Goal: Task Accomplishment & Management: Complete application form

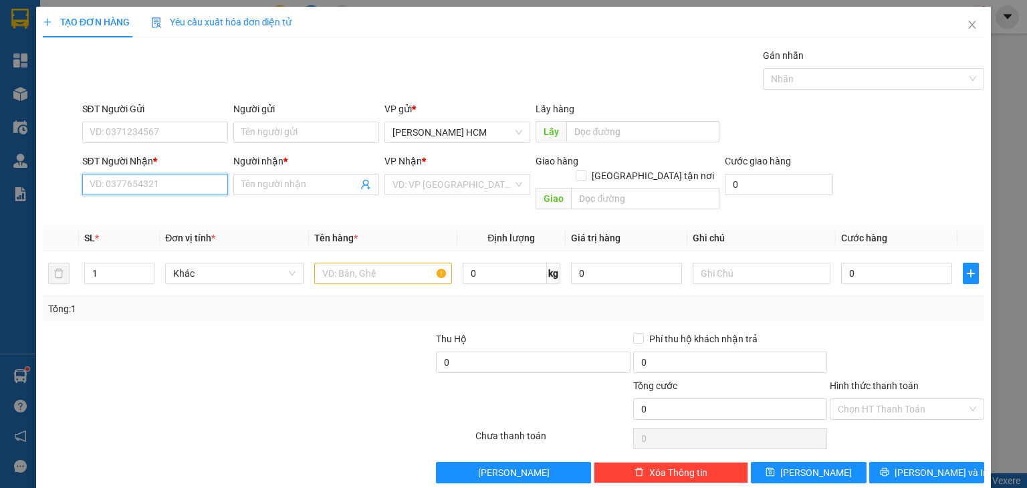
click at [177, 174] on input "SĐT Người Nhận *" at bounding box center [155, 184] width 146 height 21
type input "02692212781"
click at [177, 182] on input "02692212781" at bounding box center [155, 184] width 146 height 21
click at [177, 207] on div "02692212781 - [PERSON_NAME]" at bounding box center [157, 210] width 137 height 15
type input "Cô Hai"
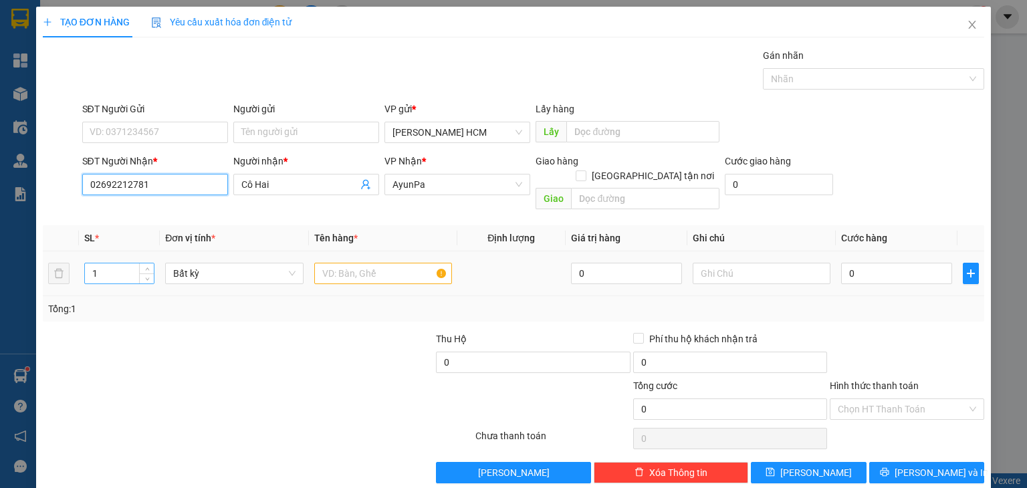
type input "02692212781"
click at [131, 263] on input "1" at bounding box center [119, 273] width 69 height 20
type input "6"
drag, startPoint x: 373, startPoint y: 260, endPoint x: 366, endPoint y: 266, distance: 9.0
click at [366, 266] on input "text" at bounding box center [383, 273] width 138 height 21
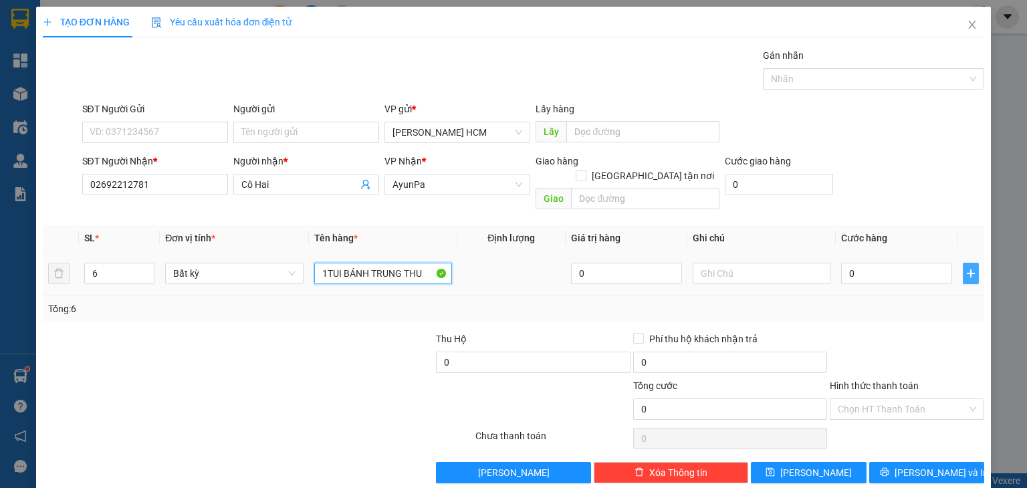
type input "1TUI BÁNH TRUNG THU"
drag, startPoint x: 958, startPoint y: 255, endPoint x: 838, endPoint y: 279, distance: 122.0
click at [966, 268] on icon "plus" at bounding box center [971, 273] width 11 height 11
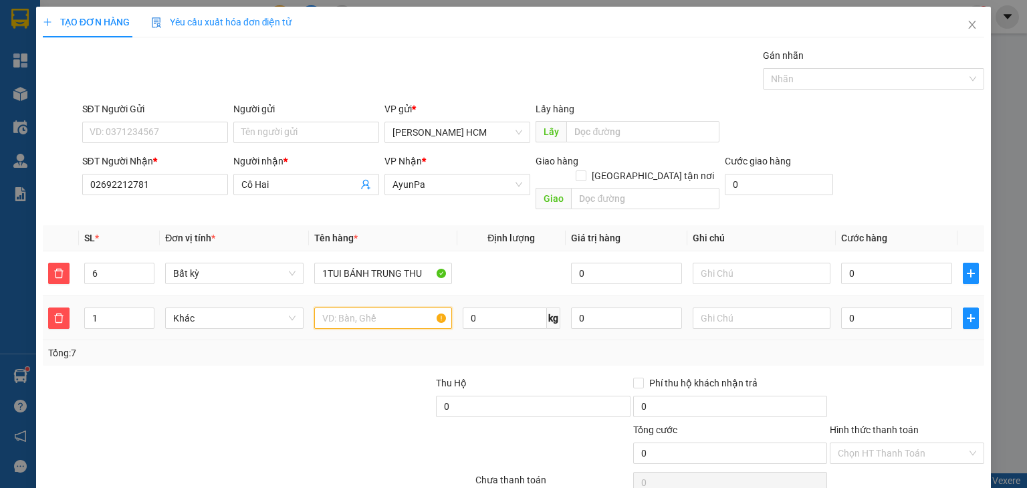
click at [388, 308] on input "text" at bounding box center [383, 318] width 138 height 21
drag, startPoint x: 87, startPoint y: 258, endPoint x: 99, endPoint y: 259, distance: 12.1
click at [99, 263] on input "6" at bounding box center [119, 273] width 69 height 20
type input "1"
click at [368, 308] on input "text" at bounding box center [383, 318] width 138 height 21
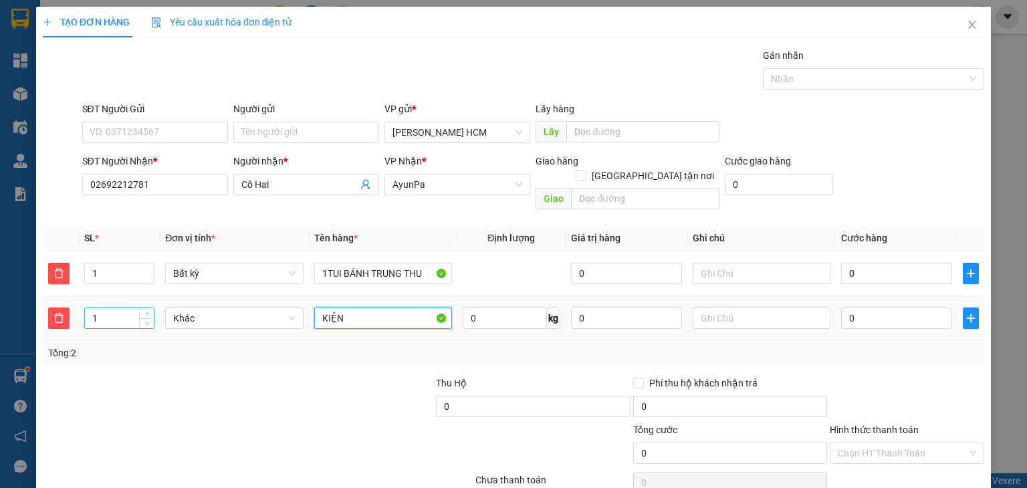
type input "KIỆN"
drag, startPoint x: 113, startPoint y: 309, endPoint x: 64, endPoint y: 316, distance: 49.3
click at [64, 315] on tr "1 Khác KIỆN 0 kg 0 0" at bounding box center [514, 318] width 942 height 45
type input "5"
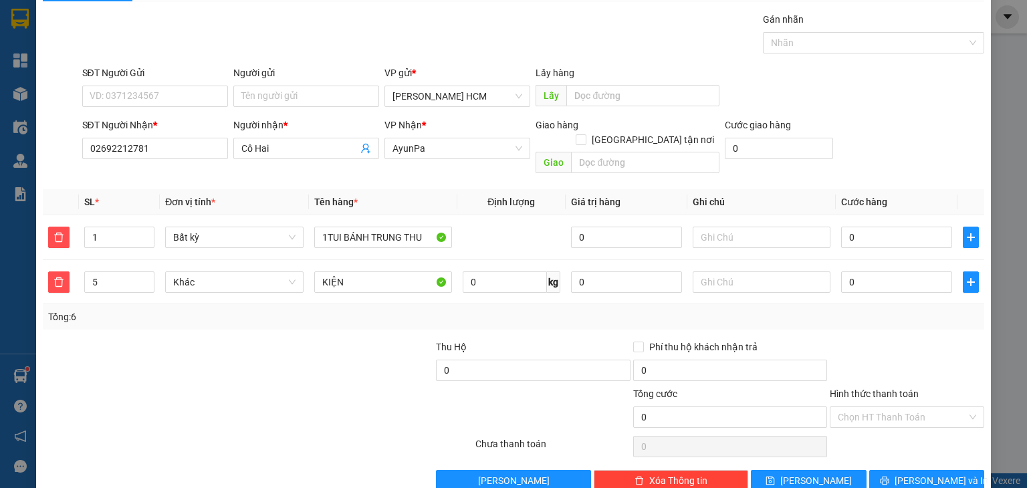
scroll to position [50, 0]
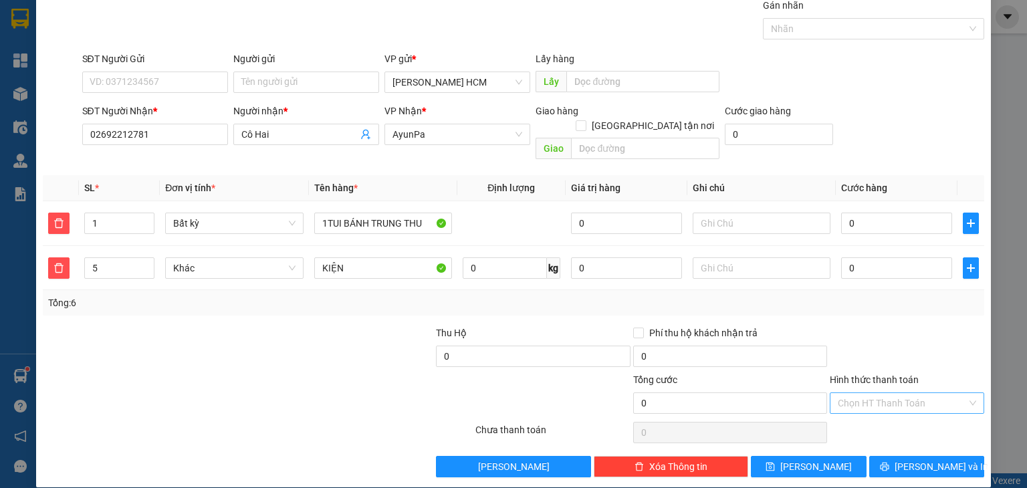
click at [883, 393] on input "Hình thức thanh toán" at bounding box center [902, 403] width 129 height 20
click at [857, 435] on div "Miễn phí" at bounding box center [898, 435] width 137 height 15
click at [848, 456] on button "[PERSON_NAME]" at bounding box center [809, 466] width 116 height 21
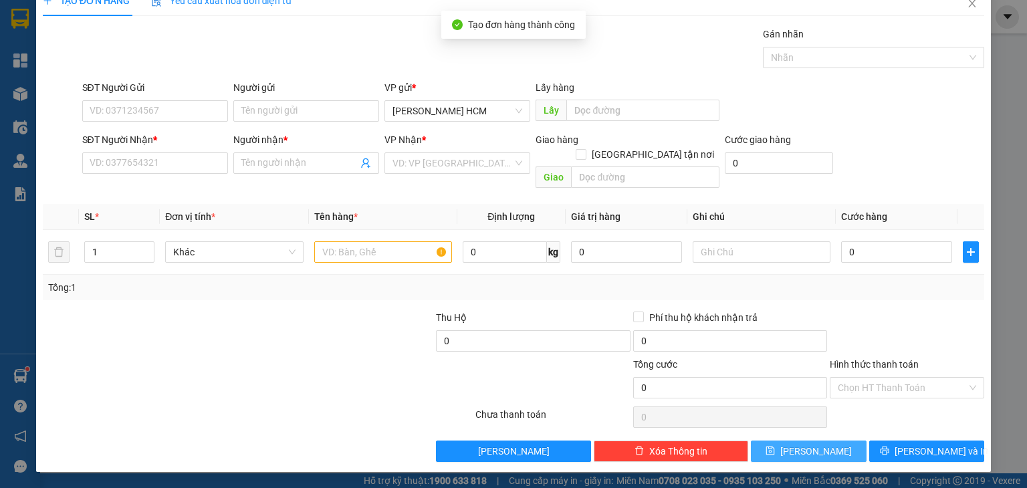
scroll to position [5, 0]
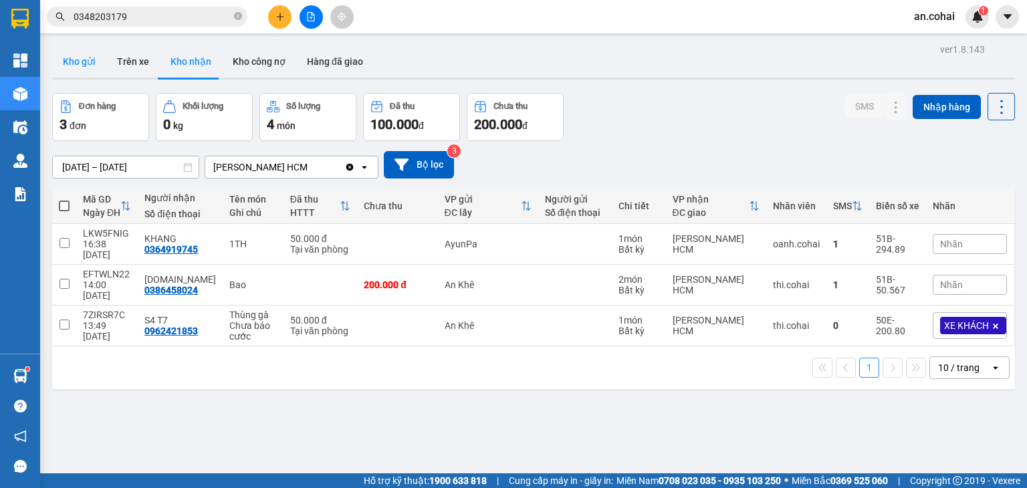
click at [74, 54] on button "Kho gửi" at bounding box center [79, 61] width 54 height 32
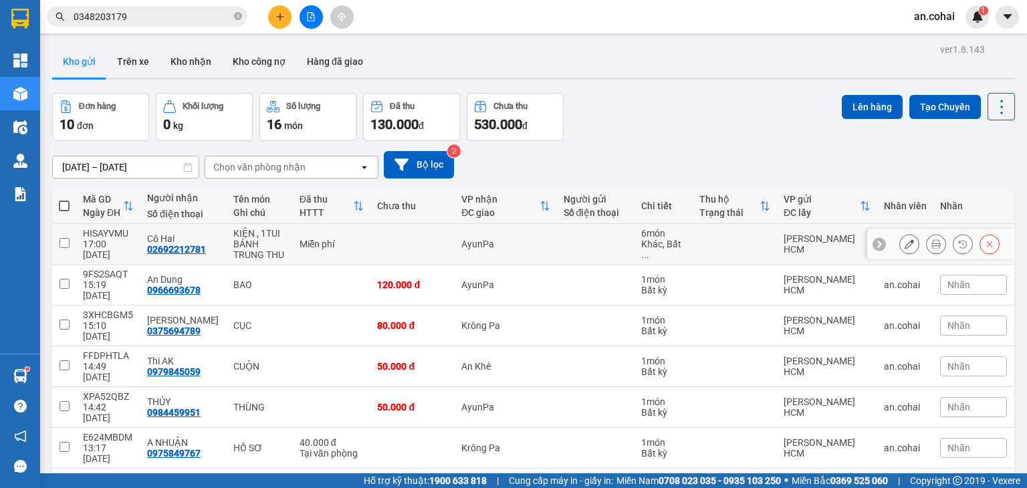
click at [927, 243] on button at bounding box center [936, 244] width 19 height 23
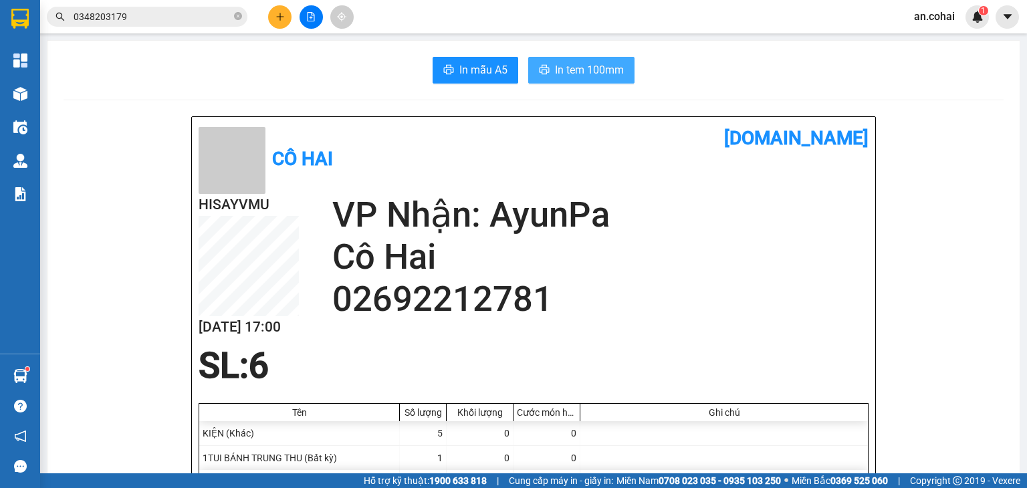
click at [559, 73] on span "In tem 100mm" at bounding box center [589, 70] width 69 height 17
click at [545, 71] on button "In tem 100mm" at bounding box center [581, 70] width 106 height 27
click at [594, 80] on button "In tem 100mm" at bounding box center [581, 70] width 106 height 27
click at [316, 13] on button at bounding box center [311, 16] width 23 height 23
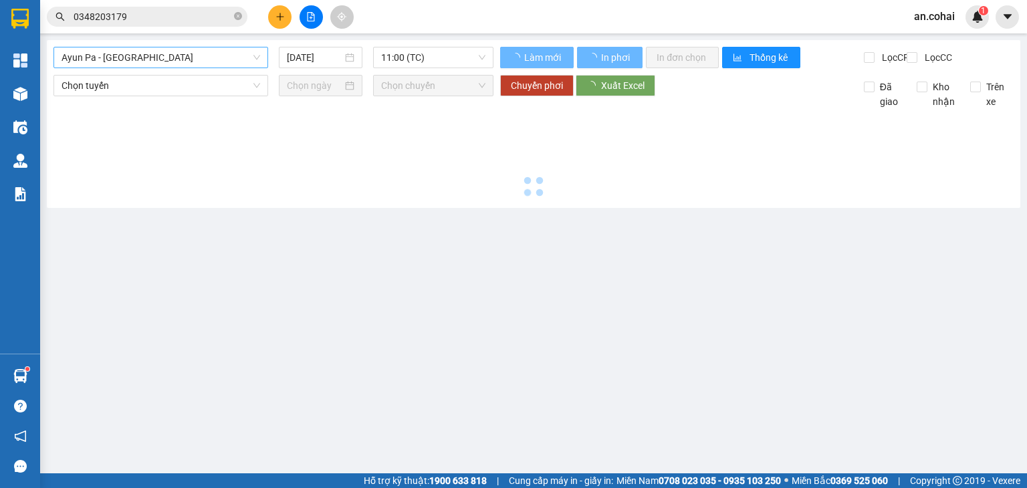
click at [185, 47] on span "Ayun Pa - [GEOGRAPHIC_DATA]" at bounding box center [161, 57] width 199 height 20
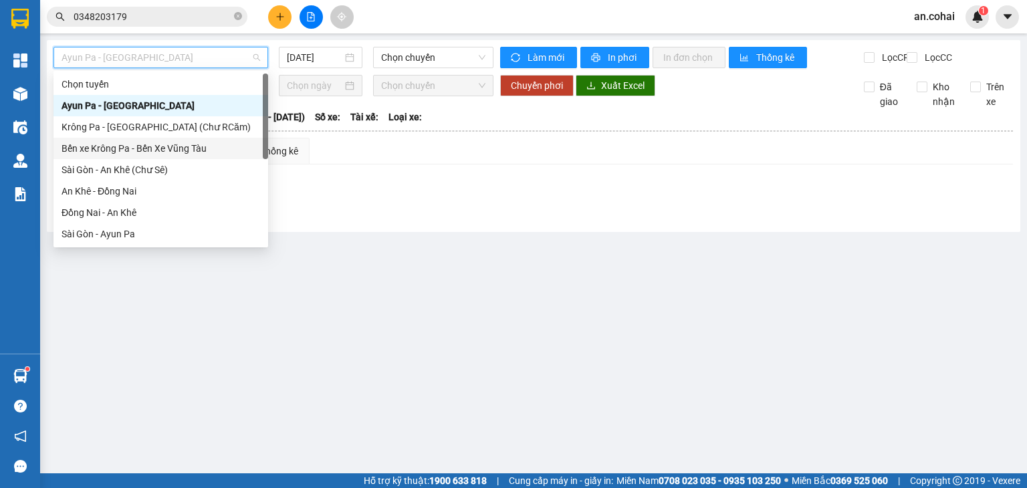
scroll to position [193, 0]
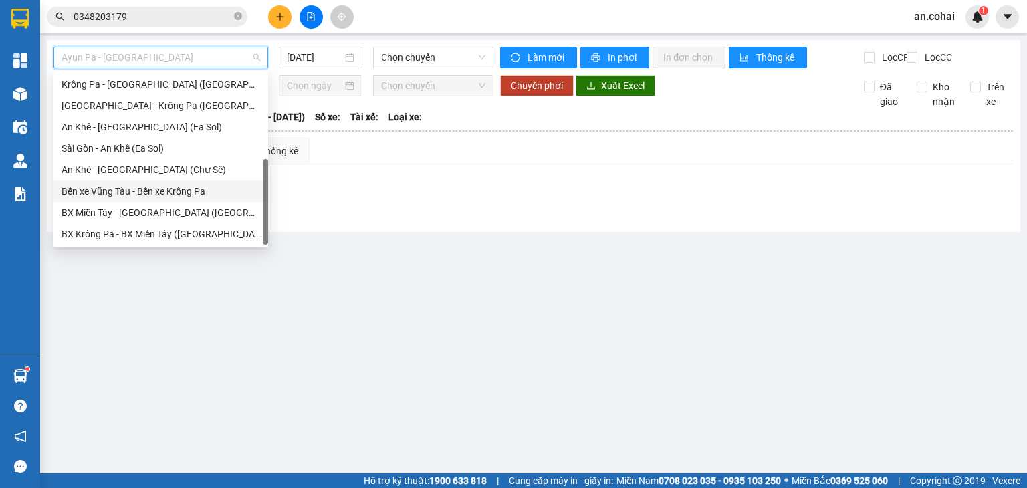
click at [181, 188] on div "Bến xe Vũng Tàu - Bến xe Krông Pa" at bounding box center [161, 191] width 199 height 15
type input "[DATE]"
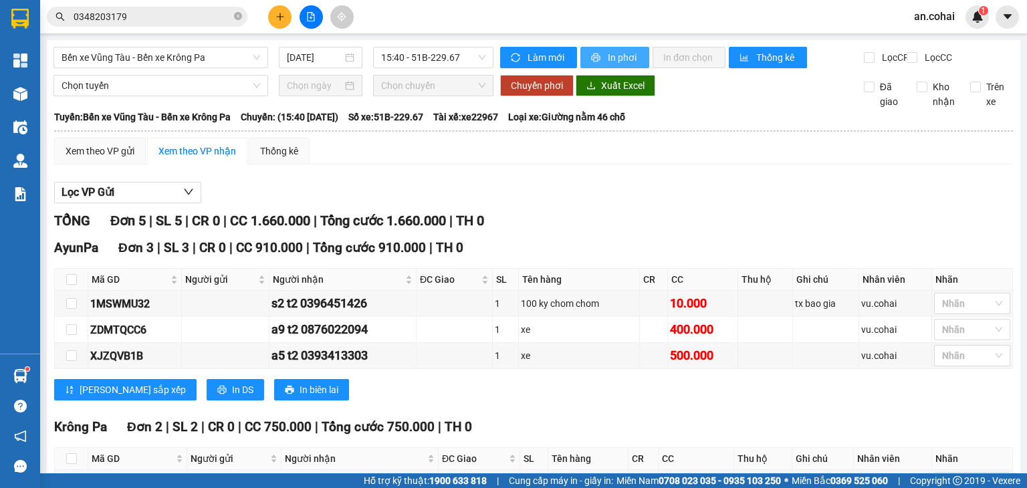
click at [608, 60] on span "In phơi" at bounding box center [623, 57] width 31 height 15
click at [286, 19] on button at bounding box center [279, 16] width 23 height 23
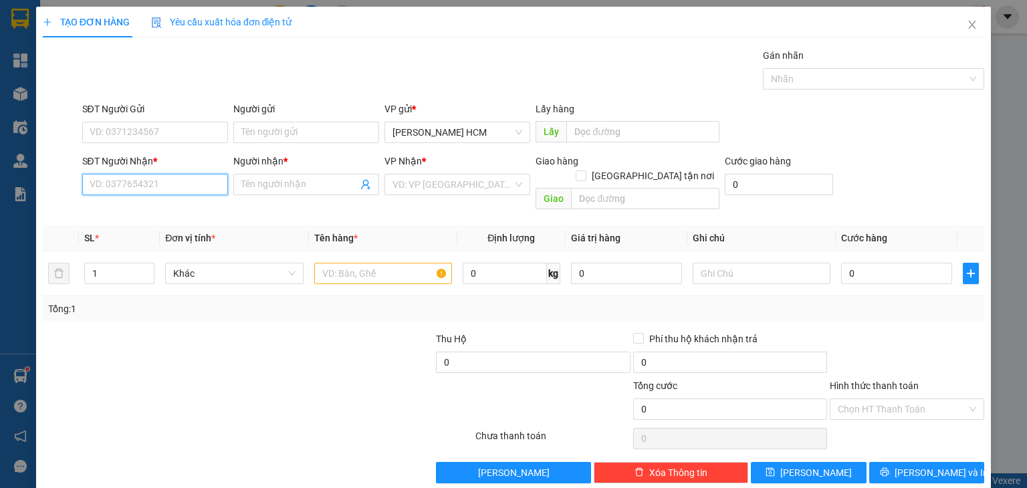
click at [184, 185] on input "SĐT Người Nhận *" at bounding box center [155, 184] width 146 height 21
type input "0843532325"
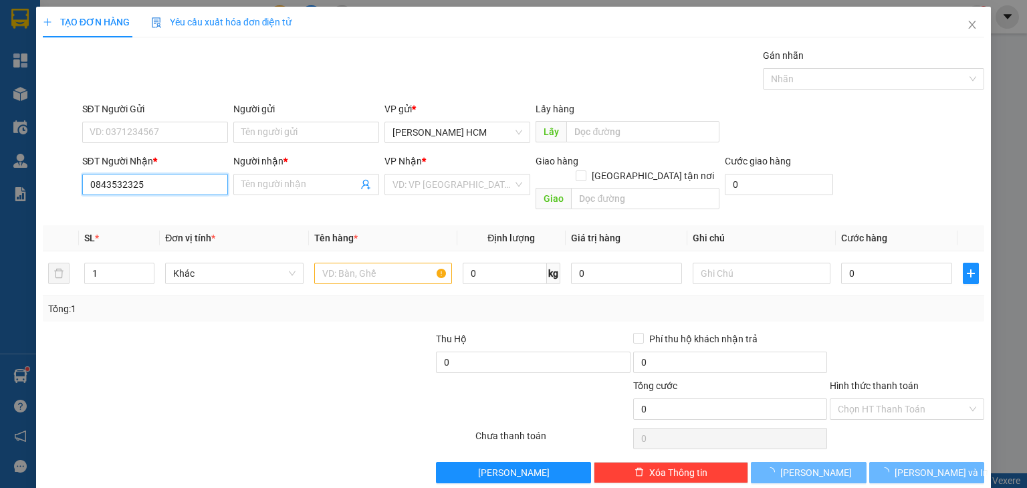
click at [165, 185] on input "0843532325" at bounding box center [155, 184] width 146 height 21
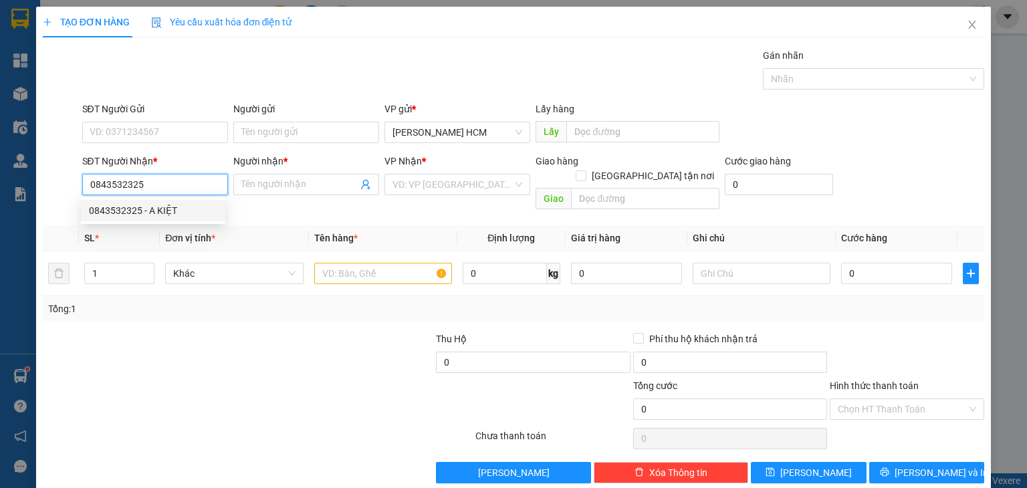
click at [162, 209] on div "0843532325 - A KIỆT" at bounding box center [153, 210] width 128 height 15
type input "A KIỆT"
type input "0843532325"
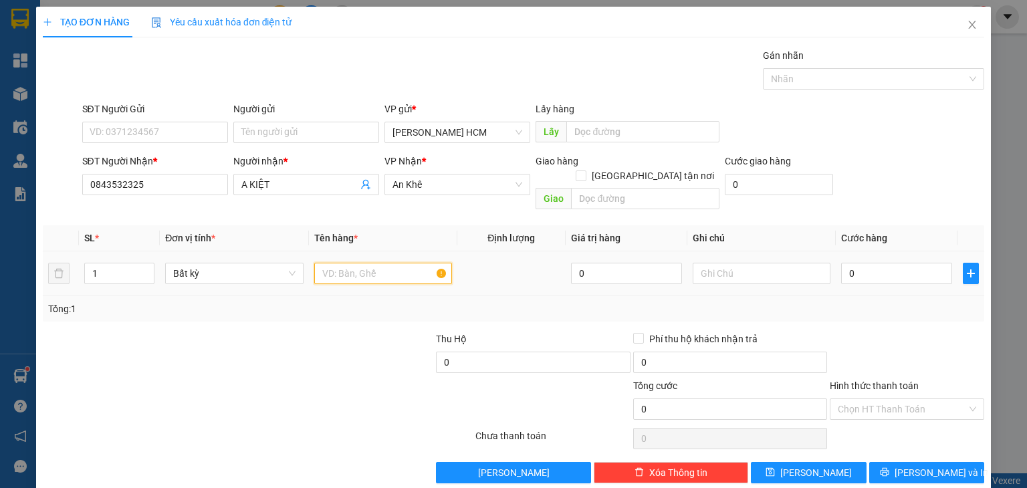
click at [341, 263] on input "text" at bounding box center [383, 273] width 138 height 21
type input "THUNG"
click at [886, 263] on input "0" at bounding box center [896, 273] width 111 height 21
type input "007"
type input "7"
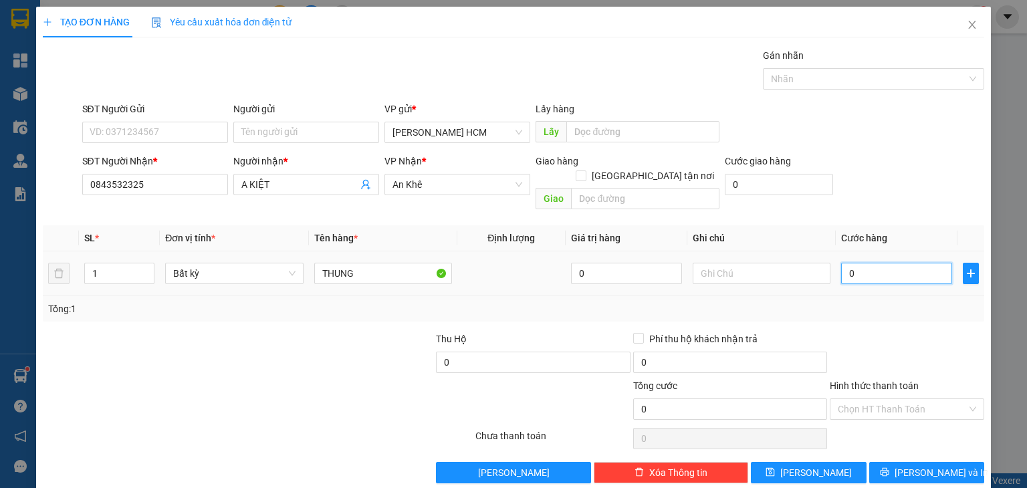
type input "7"
type input "0.070"
type input "70"
type input "70.000"
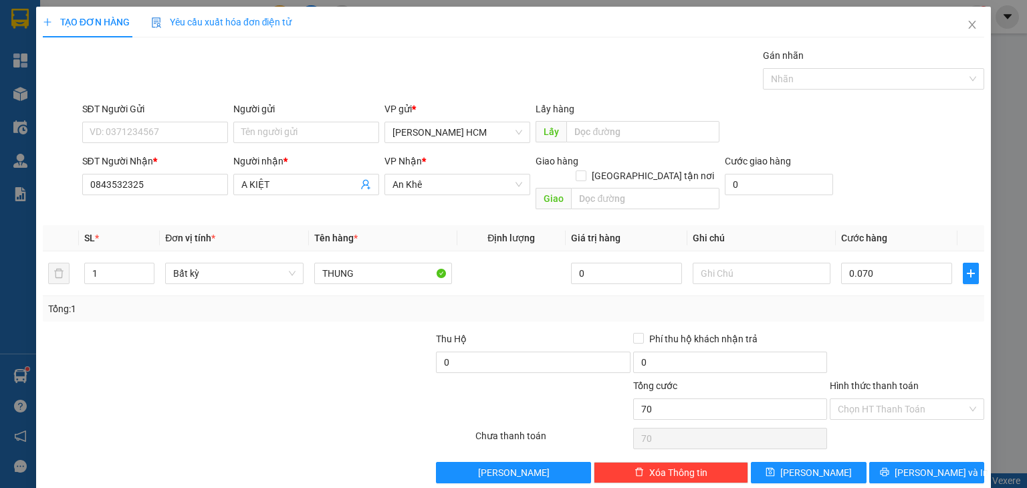
type input "70.000"
drag, startPoint x: 894, startPoint y: 308, endPoint x: 883, endPoint y: 418, distance: 110.3
click at [891, 332] on div "Transit Pickup Surcharge Ids Transit Deliver Surcharge Ids Transit Deliver Surc…" at bounding box center [514, 265] width 942 height 435
click at [902, 462] on button "[PERSON_NAME] và In" at bounding box center [927, 472] width 116 height 21
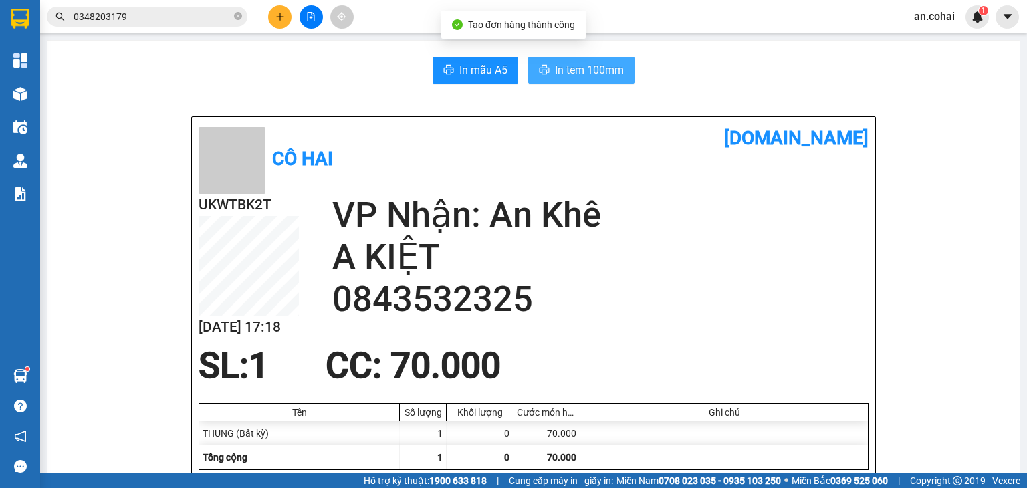
click at [574, 63] on span "In tem 100mm" at bounding box center [589, 70] width 69 height 17
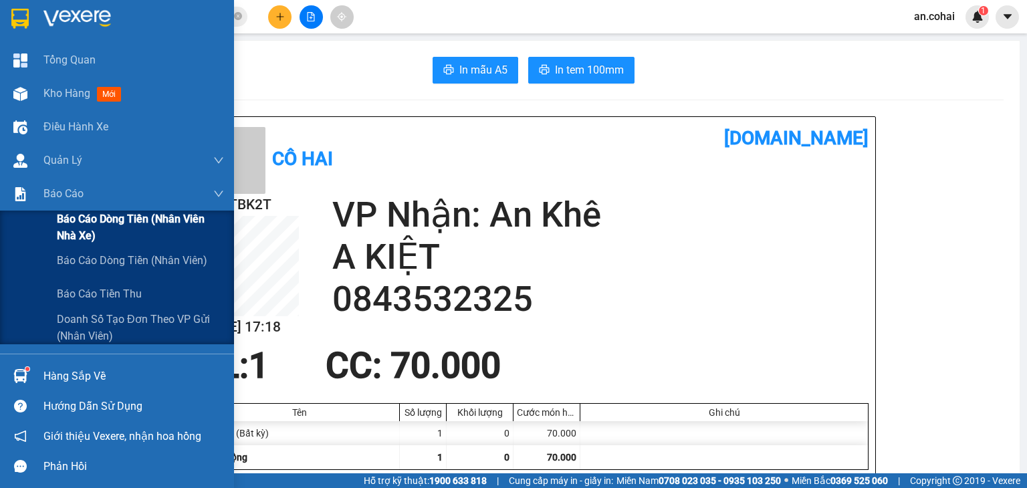
click at [62, 225] on span "Báo cáo dòng tiền (Nhân viên Nhà xe)" at bounding box center [140, 227] width 167 height 33
